Goal: Task Accomplishment & Management: Manage account settings

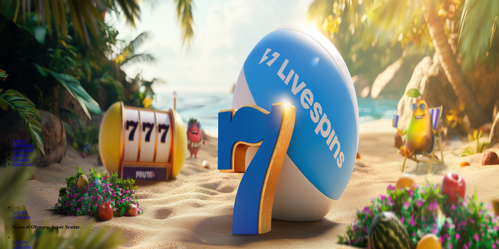
click at [39, 110] on input "***" at bounding box center [20, 112] width 37 height 5
type input "*"
type input "**"
click at [27, 125] on span "Talleta ja pelaa" at bounding box center [15, 127] width 23 height 4
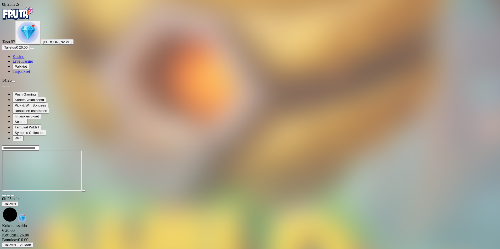
click at [30, 15] on img "Primary" at bounding box center [17, 13] width 31 height 13
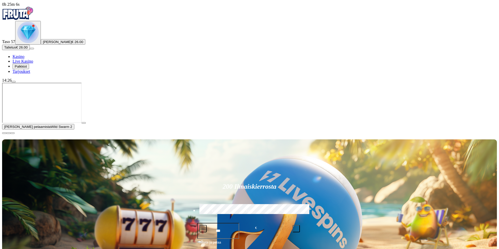
click at [4, 133] on span "close icon" at bounding box center [4, 133] width 0 height 0
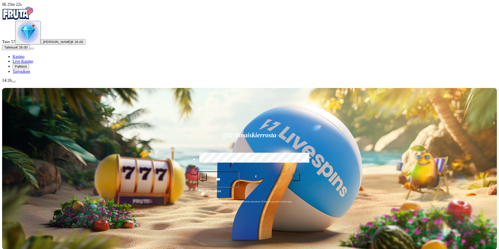
click at [30, 50] on button "Talletus € 26.00" at bounding box center [16, 47] width 28 height 5
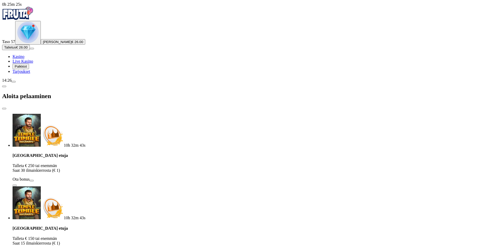
type input "*"
type input "**"
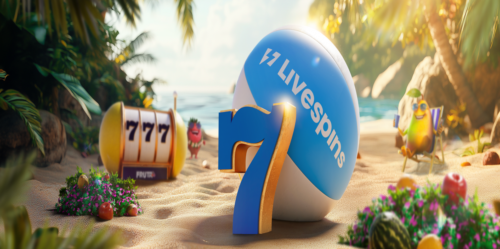
click at [4, 109] on span "close icon" at bounding box center [4, 109] width 0 height 0
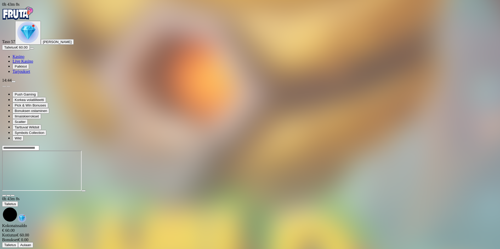
click at [4, 196] on span "close icon" at bounding box center [4, 196] width 0 height 0
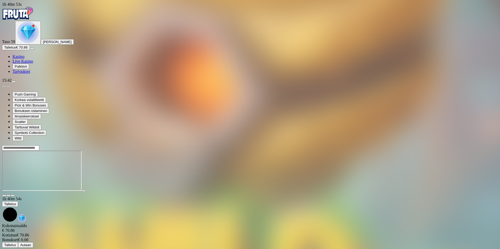
click at [483, 145] on main "1h 40m 54s Talletus Kokonaissaldo € 70.86 Kotiutus € 70.86 Bonukset € 0.00 Tall…" at bounding box center [250, 196] width 496 height 103
click at [475, 145] on div at bounding box center [250, 171] width 496 height 52
click at [4, 196] on span "close icon" at bounding box center [4, 196] width 0 height 0
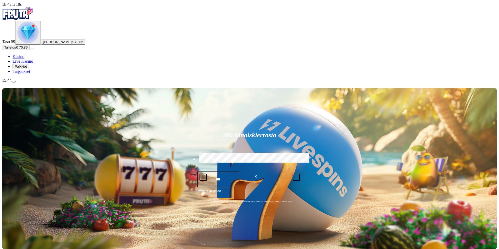
click at [14, 82] on span "menu icon" at bounding box center [14, 82] width 0 height 0
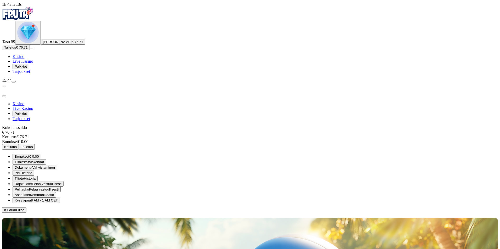
click at [17, 145] on span "Kotiutus" at bounding box center [10, 147] width 13 height 4
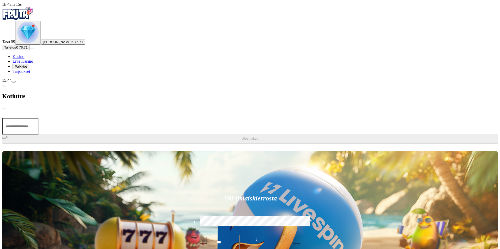
click at [38, 118] on input "number" at bounding box center [20, 126] width 36 height 17
type input "**"
click at [242, 137] on span "Ulosmaksu" at bounding box center [250, 139] width 16 height 4
click at [4, 109] on span "close icon" at bounding box center [4, 109] width 0 height 0
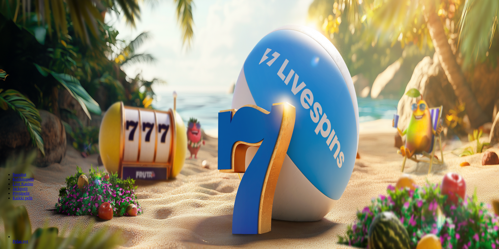
click at [28, 239] on span "Pelaa nyt" at bounding box center [20, 241] width 15 height 4
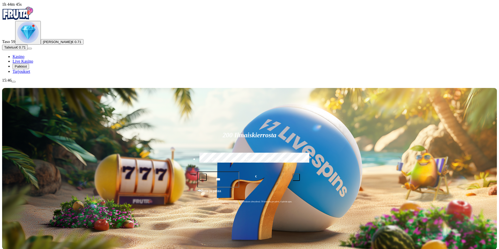
click at [27, 68] on span "Palkkiot" at bounding box center [21, 67] width 12 height 4
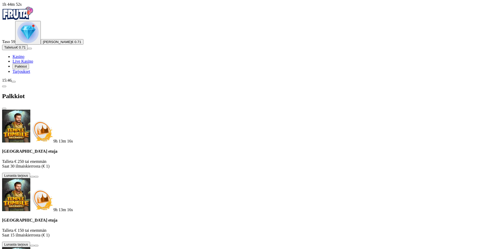
scroll to position [91, 0]
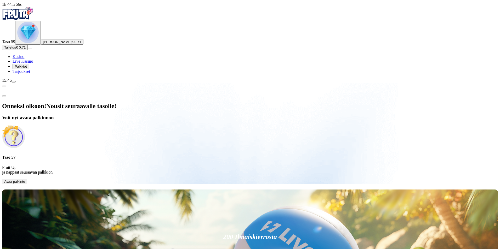
click at [25, 180] on span "Avaa palkinto" at bounding box center [14, 182] width 21 height 4
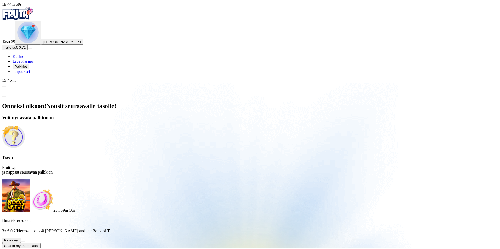
click at [25, 241] on button at bounding box center [23, 242] width 4 height 2
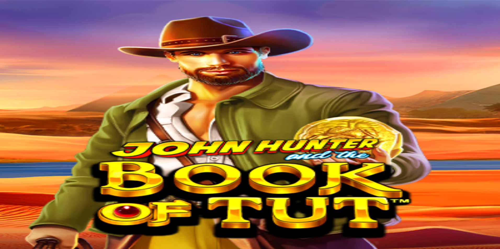
click at [27, 68] on span "Palkkiot" at bounding box center [21, 67] width 12 height 4
click at [25, 248] on span "Avaa palkinto" at bounding box center [14, 250] width 21 height 4
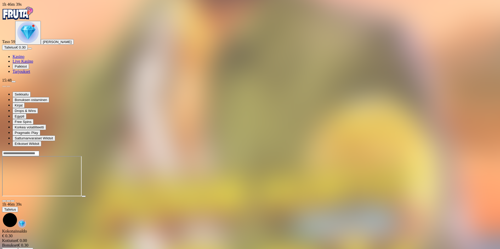
click at [27, 68] on span "Palkkiot" at bounding box center [21, 67] width 12 height 4
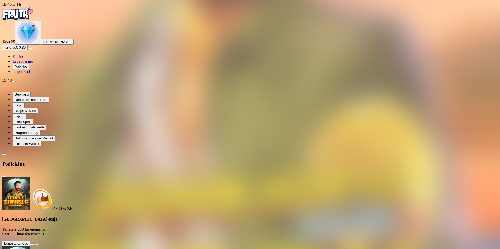
scroll to position [24, 0]
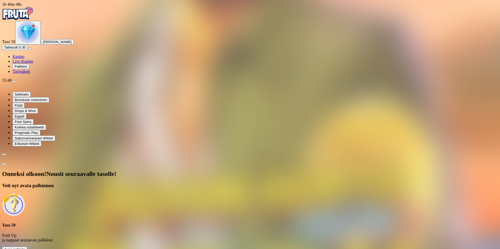
click at [27, 247] on button "Avaa palkinto" at bounding box center [14, 249] width 25 height 5
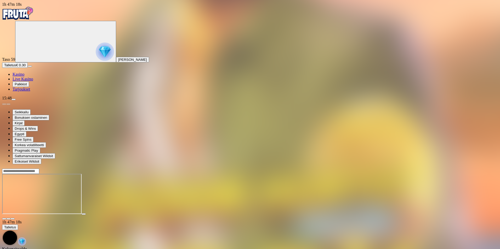
click at [16, 77] on link "Kasino" at bounding box center [19, 74] width 12 height 4
click at [24, 77] on span "Kasino" at bounding box center [19, 74] width 12 height 4
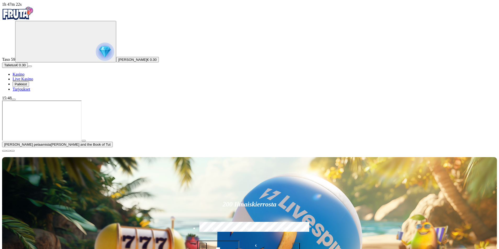
click at [4, 151] on span "close icon" at bounding box center [4, 151] width 0 height 0
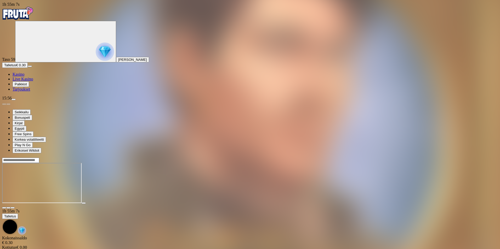
click at [4, 208] on span "close icon" at bounding box center [4, 208] width 0 height 0
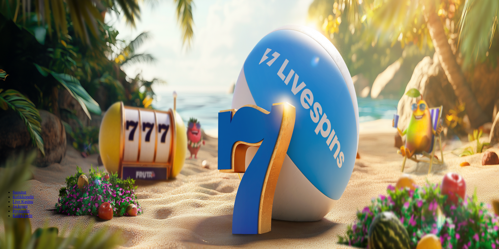
click at [14, 100] on span "menu icon" at bounding box center [14, 100] width 0 height 0
click at [49, 168] on span "Peruuta" at bounding box center [43, 170] width 12 height 4
click at [221, 201] on button "Ei" at bounding box center [224, 203] width 7 height 5
click at [29, 178] on span "Bonukset" at bounding box center [22, 180] width 15 height 4
click at [4, 127] on span "close icon" at bounding box center [4, 127] width 0 height 0
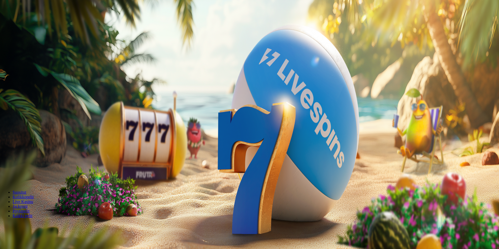
click at [14, 100] on span "menu icon" at bounding box center [14, 100] width 0 height 0
click at [331, 236] on div at bounding box center [250, 236] width 496 height 0
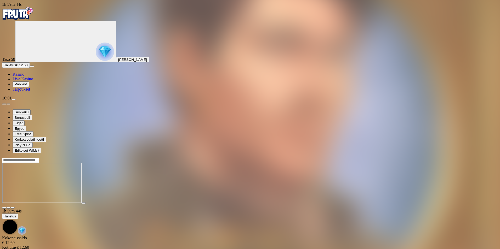
click at [4, 208] on span "close icon" at bounding box center [4, 208] width 0 height 0
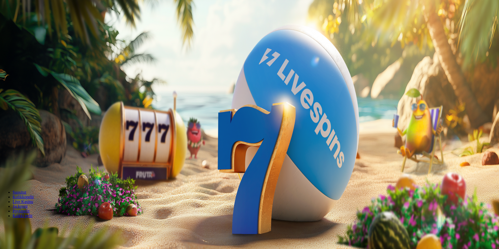
click at [14, 100] on span "menu icon" at bounding box center [14, 100] width 0 height 0
click at [29, 178] on span "Bonukset" at bounding box center [22, 180] width 15 height 4
click at [4, 127] on span "close icon" at bounding box center [4, 127] width 0 height 0
click at [14, 100] on span "menu icon" at bounding box center [14, 100] width 0 height 0
click at [49, 168] on span "Peruuta" at bounding box center [43, 170] width 12 height 4
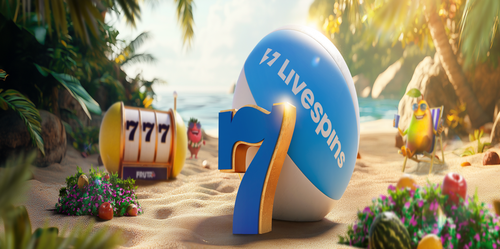
click at [209, 201] on button "Kyllä" at bounding box center [215, 203] width 12 height 5
click at [17, 163] on span "Kotiutus" at bounding box center [10, 165] width 13 height 4
click at [39, 128] on input "number" at bounding box center [20, 130] width 37 height 5
type input "***"
click at [21, 139] on span "Ulosmaksu" at bounding box center [12, 141] width 17 height 4
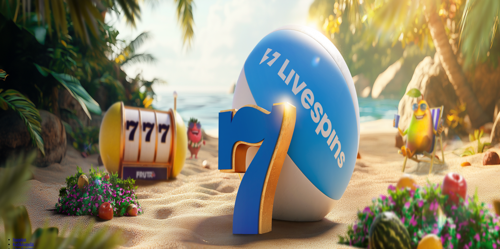
click at [4, 127] on span "close icon" at bounding box center [4, 127] width 0 height 0
click at [14, 100] on span "menu icon" at bounding box center [14, 100] width 0 height 0
click at [27, 86] on span "Palkkiot" at bounding box center [21, 84] width 12 height 4
click at [14, 100] on span "menu icon" at bounding box center [14, 100] width 0 height 0
click at [24, 232] on span "Kirjaudu ulos" at bounding box center [14, 234] width 20 height 4
